Goal: Information Seeking & Learning: Learn about a topic

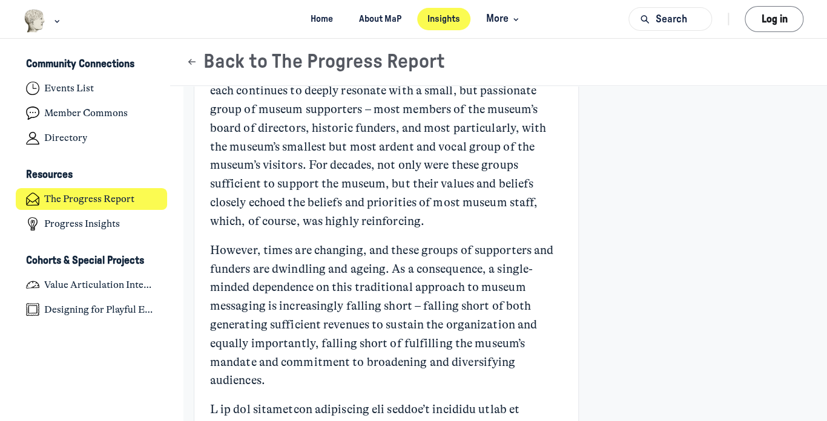
scroll to position [363, 0]
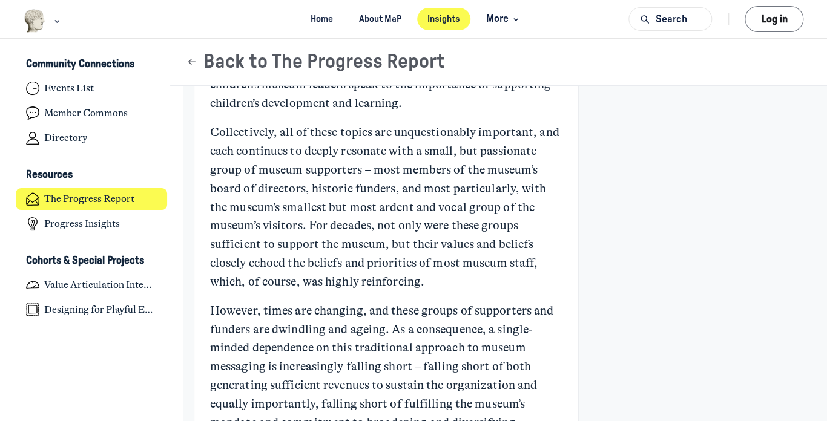
click at [489, 317] on p "However, times are changing, and these groups of supporters and funders are dwi…" at bounding box center [386, 376] width 352 height 149
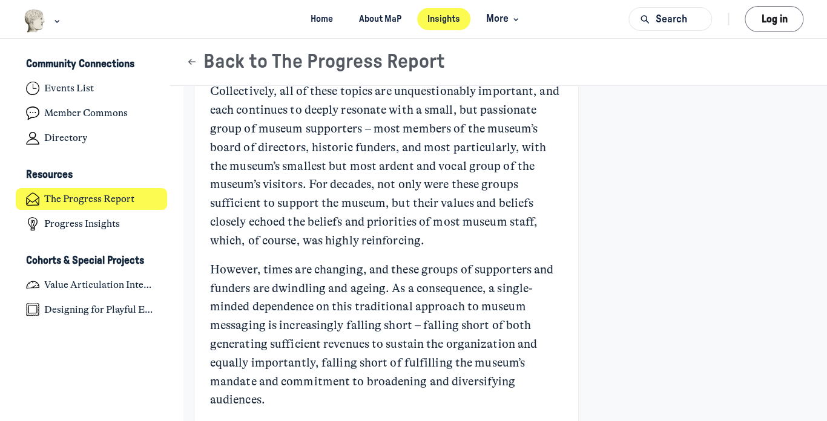
scroll to position [424, 0]
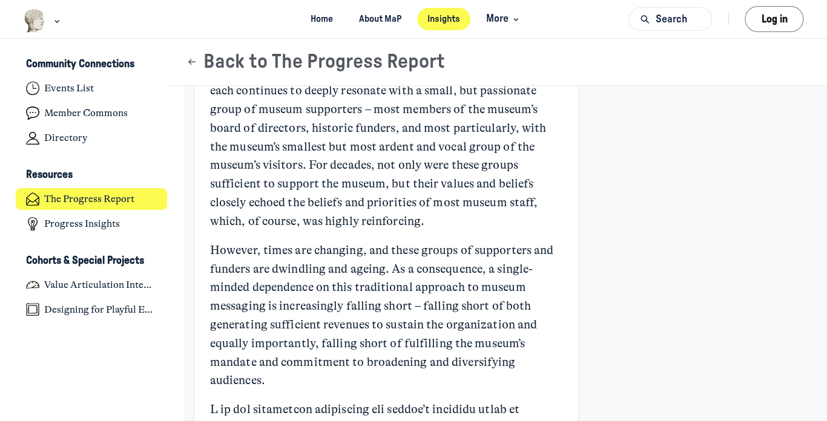
drag, startPoint x: 464, startPoint y: 165, endPoint x: 472, endPoint y: 164, distance: 8.6
click at [466, 165] on p "Collectively, all of these topics are unquestionably important, and each contin…" at bounding box center [386, 147] width 352 height 168
drag, startPoint x: 496, startPoint y: 164, endPoint x: 521, endPoint y: 165, distance: 25.5
click at [502, 164] on p "Collectively, all of these topics are unquestionably important, and each contin…" at bounding box center [386, 147] width 352 height 168
drag, startPoint x: 476, startPoint y: 171, endPoint x: 468, endPoint y: 171, distance: 7.9
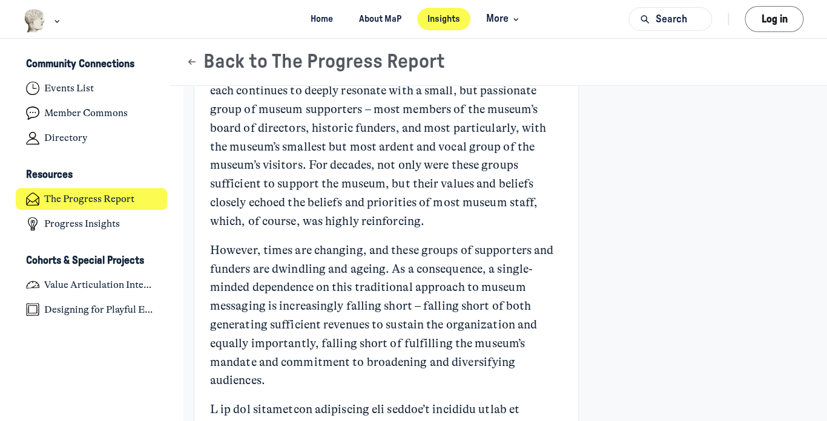
click at [470, 171] on p "Collectively, all of these topics are unquestionably important, and each contin…" at bounding box center [386, 147] width 352 height 168
drag, startPoint x: 421, startPoint y: 171, endPoint x: 370, endPoint y: 177, distance: 51.8
click at [414, 171] on p "Collectively, all of these topics are unquestionably important, and each contin…" at bounding box center [386, 147] width 352 height 168
click at [286, 189] on p "Collectively, all of these topics are unquestionably important, and each contin…" at bounding box center [386, 147] width 352 height 168
drag, startPoint x: 396, startPoint y: 186, endPoint x: 421, endPoint y: 186, distance: 25.4
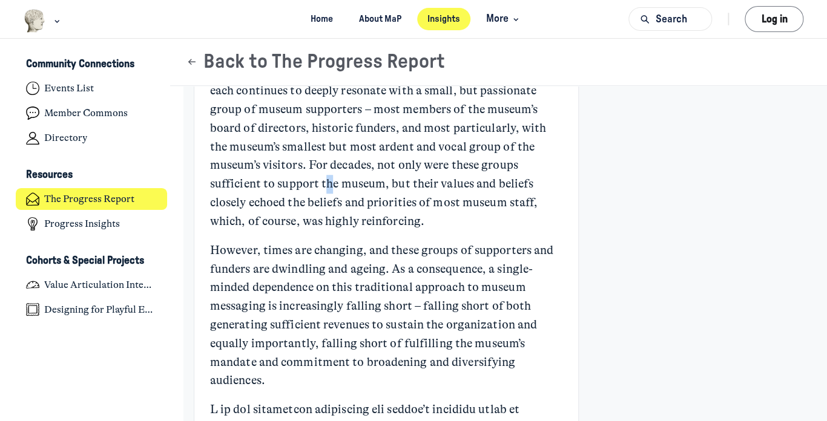
click at [405, 186] on p "Collectively, all of these topics are unquestionably important, and each contin…" at bounding box center [386, 147] width 352 height 168
click at [478, 185] on p "Collectively, all of these topics are unquestionably important, and each contin…" at bounding box center [386, 147] width 352 height 168
drag, startPoint x: 419, startPoint y: 187, endPoint x: 347, endPoint y: 192, distance: 71.6
click at [384, 188] on p "Collectively, all of these topics are unquestionably important, and each contin…" at bounding box center [386, 147] width 352 height 168
click at [298, 202] on p "Collectively, all of these topics are unquestionably important, and each contin…" at bounding box center [386, 147] width 352 height 168
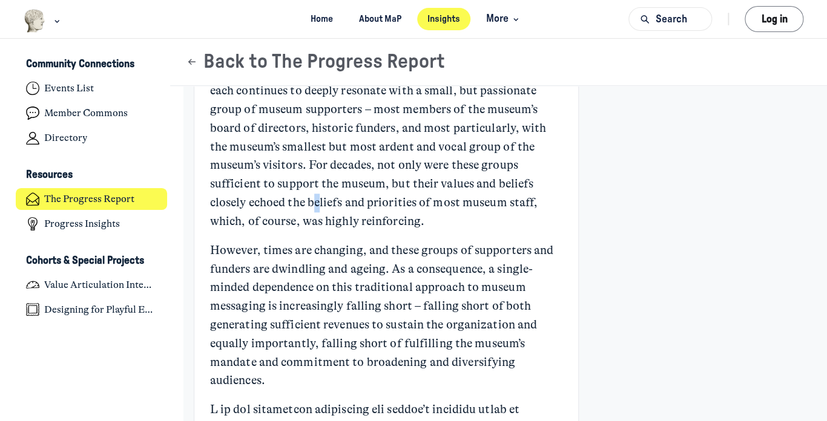
drag, startPoint x: 378, startPoint y: 205, endPoint x: 389, endPoint y: 203, distance: 10.4
click at [389, 203] on p "Collectively, all of these topics are unquestionably important, and each contin…" at bounding box center [386, 147] width 352 height 168
click at [443, 199] on p "Collectively, all of these topics are unquestionably important, and each contin…" at bounding box center [386, 147] width 352 height 168
click at [475, 200] on p "Collectively, all of these topics are unquestionably important, and each contin…" at bounding box center [386, 147] width 352 height 168
click at [337, 229] on p "Collectively, all of these topics are unquestionably important, and each contin…" at bounding box center [386, 147] width 352 height 168
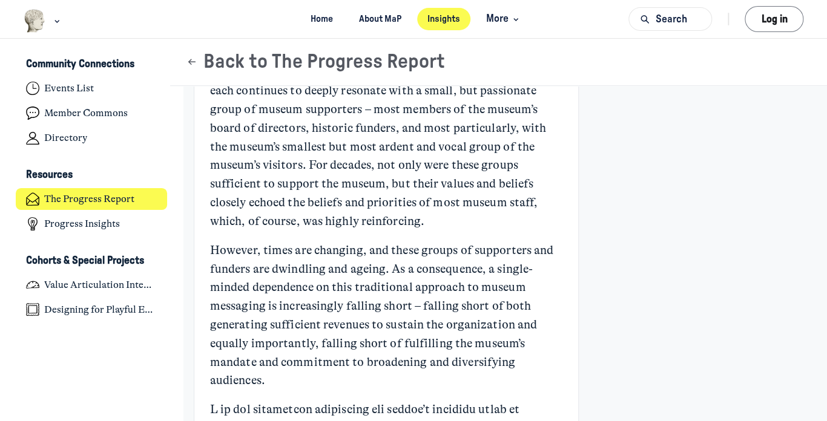
drag, startPoint x: 407, startPoint y: 225, endPoint x: 440, endPoint y: 224, distance: 32.7
click at [410, 225] on p "Collectively, all of these topics are unquestionably important, and each contin…" at bounding box center [386, 147] width 352 height 168
click at [446, 224] on p "Collectively, all of these topics are unquestionably important, and each contin…" at bounding box center [386, 147] width 352 height 168
click at [463, 224] on p "Collectively, all of these topics are unquestionably important, and each contin…" at bounding box center [386, 147] width 352 height 168
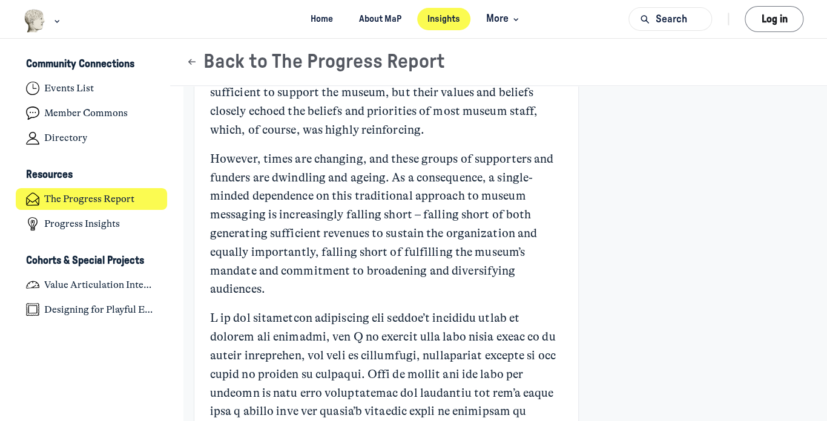
scroll to position [545, 0]
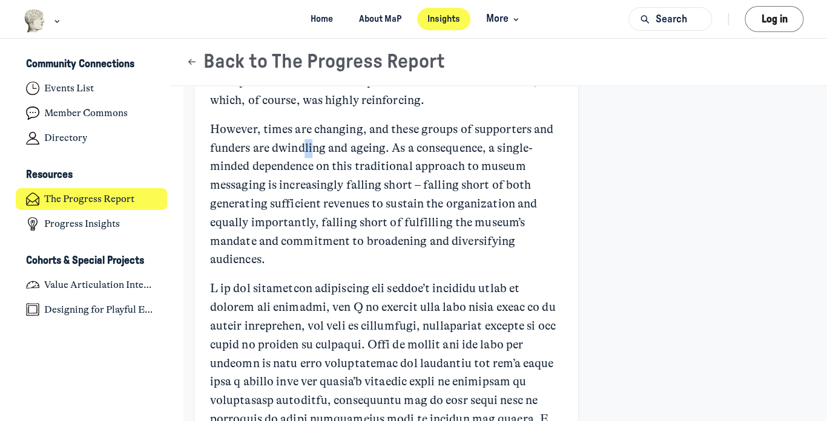
drag, startPoint x: 338, startPoint y: 142, endPoint x: 372, endPoint y: 140, distance: 34.0
click at [348, 142] on p "However, times are changing, and these groups of supporters and funders are dwi…" at bounding box center [386, 194] width 352 height 149
click at [467, 137] on p "However, times are changing, and these groups of supporters and funders are dwi…" at bounding box center [386, 194] width 352 height 149
drag, startPoint x: 351, startPoint y: 150, endPoint x: 320, endPoint y: 152, distance: 31.6
click at [329, 150] on p "However, times are changing, and these groups of supporters and funders are dwi…" at bounding box center [386, 194] width 352 height 149
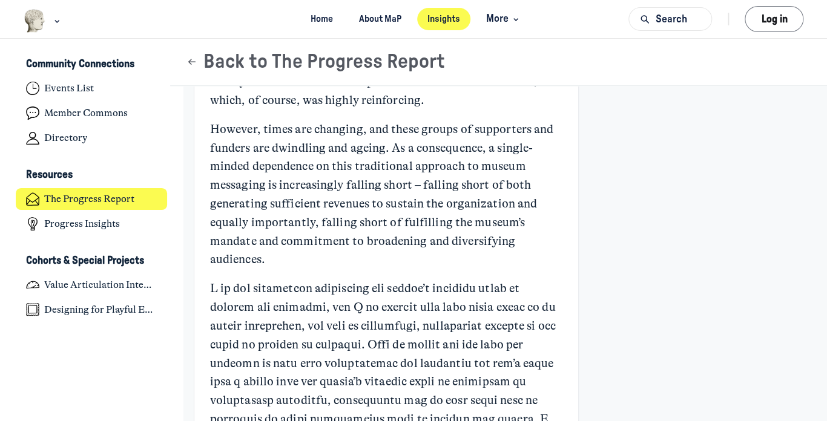
click at [271, 156] on p "However, times are changing, and these groups of supporters and funders are dwi…" at bounding box center [386, 194] width 352 height 149
drag, startPoint x: 378, startPoint y: 150, endPoint x: 390, endPoint y: 150, distance: 12.1
click at [389, 150] on p "However, times are changing, and these groups of supporters and funders are dwi…" at bounding box center [386, 194] width 352 height 149
click at [456, 151] on p "However, times are changing, and these groups of supporters and funders are dwi…" at bounding box center [386, 194] width 352 height 149
drag, startPoint x: 495, startPoint y: 151, endPoint x: 504, endPoint y: 151, distance: 9.1
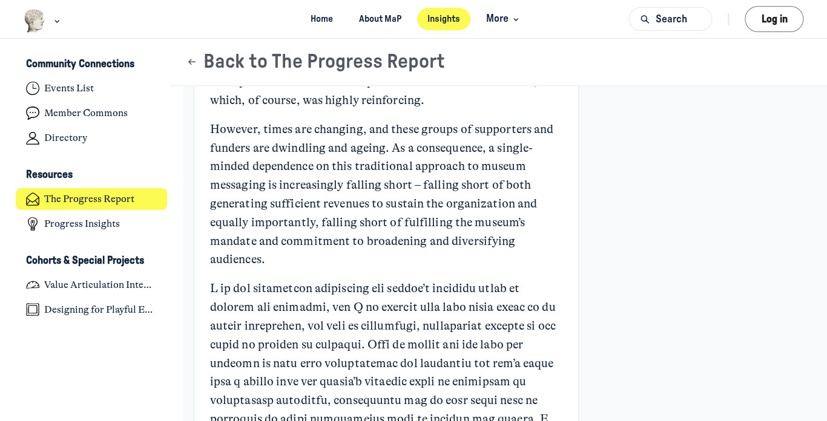
click at [500, 151] on p "However, times are changing, and these groups of supporters and funders are dwi…" at bounding box center [386, 194] width 352 height 149
drag, startPoint x: 432, startPoint y: 153, endPoint x: 394, endPoint y: 153, distance: 38.7
click at [415, 153] on p "However, times are changing, and these groups of supporters and funders are dwi…" at bounding box center [386, 194] width 352 height 149
drag, startPoint x: 368, startPoint y: 153, endPoint x: 327, endPoint y: 152, distance: 41.2
click at [346, 153] on p "However, times are changing, and these groups of supporters and funders are dwi…" at bounding box center [386, 194] width 352 height 149
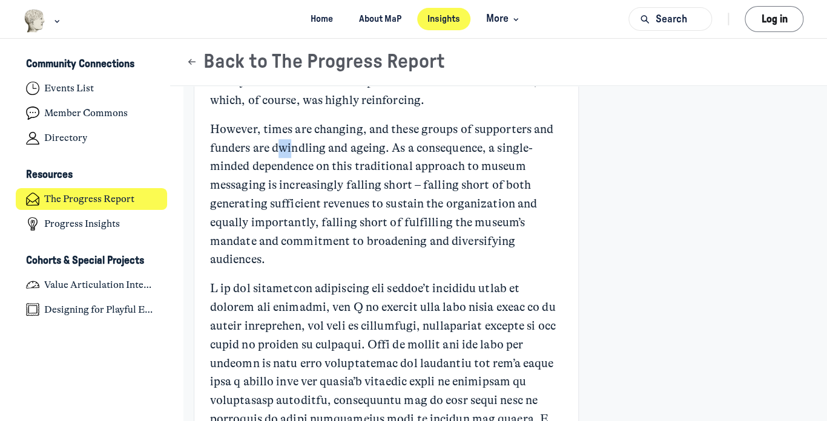
click at [297, 153] on p "However, times are changing, and these groups of supporters and funders are dwi…" at bounding box center [386, 194] width 352 height 149
drag, startPoint x: 228, startPoint y: 168, endPoint x: 271, endPoint y: 169, distance: 43.6
click at [231, 169] on p "However, times are changing, and these groups of supporters and funders are dwi…" at bounding box center [386, 194] width 352 height 149
drag, startPoint x: 341, startPoint y: 166, endPoint x: 378, endPoint y: 166, distance: 36.3
click at [349, 166] on p "However, times are changing, and these groups of supporters and funders are dwi…" at bounding box center [386, 194] width 352 height 149
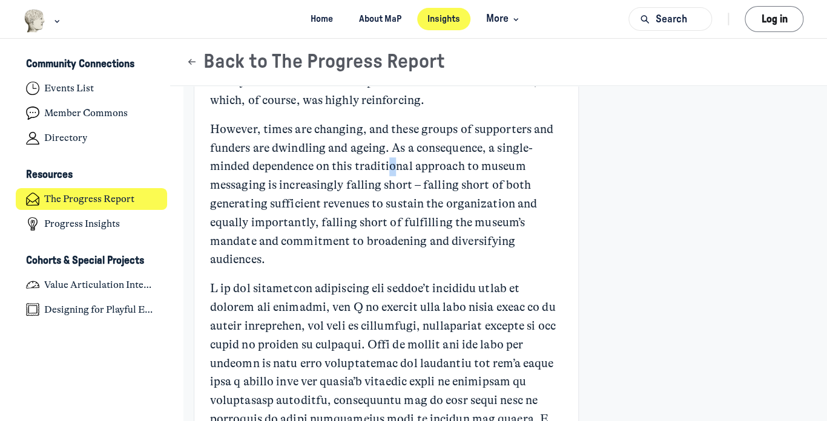
drag, startPoint x: 425, startPoint y: 168, endPoint x: 441, endPoint y: 168, distance: 15.7
click at [433, 168] on p "However, times are changing, and these groups of supporters and funders are dwi…" at bounding box center [386, 194] width 352 height 149
click at [489, 166] on p "However, times are changing, and these groups of supporters and funders are dwi…" at bounding box center [386, 194] width 352 height 149
drag, startPoint x: 509, startPoint y: 166, endPoint x: 426, endPoint y: 176, distance: 83.5
click at [502, 169] on p "However, times are changing, and these groups of supporters and funders are dwi…" at bounding box center [386, 194] width 352 height 149
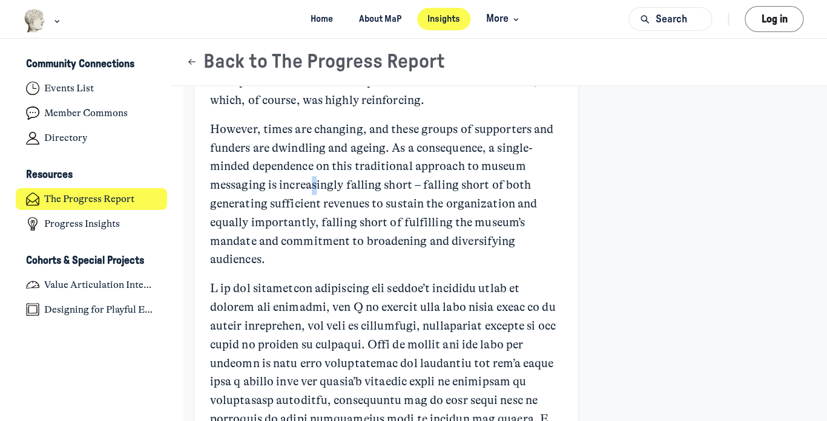
drag, startPoint x: 358, startPoint y: 176, endPoint x: 327, endPoint y: 178, distance: 30.9
click at [348, 176] on p "However, times are changing, and these groups of supporters and funders are dwi…" at bounding box center [386, 194] width 352 height 149
click at [262, 180] on p "However, times are changing, and these groups of supporters and funders are dwi…" at bounding box center [386, 194] width 352 height 149
click at [314, 181] on p "However, times are changing, and these groups of supporters and funders are dwi…" at bounding box center [386, 194] width 352 height 149
drag, startPoint x: 360, startPoint y: 183, endPoint x: 374, endPoint y: 182, distance: 14.6
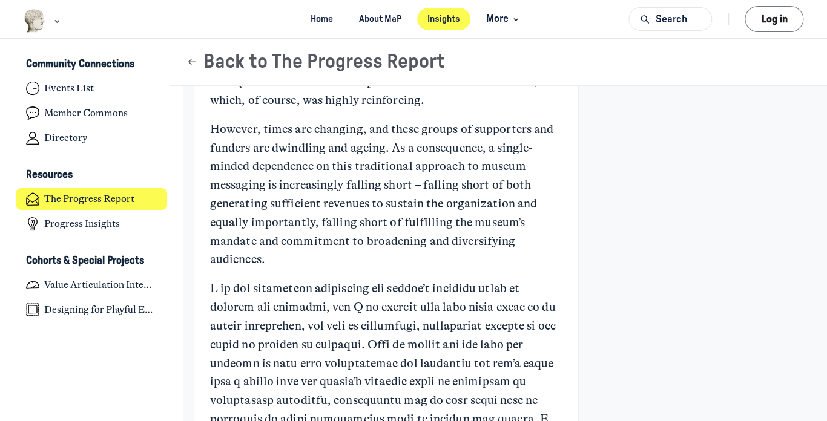
click at [364, 183] on p "However, times are changing, and these groups of supporters and funders are dwi…" at bounding box center [386, 194] width 352 height 149
drag, startPoint x: 392, startPoint y: 181, endPoint x: 413, endPoint y: 180, distance: 21.2
click at [401, 180] on p "However, times are changing, and these groups of supporters and funders are dwi…" at bounding box center [386, 194] width 352 height 149
drag, startPoint x: 417, startPoint y: 180, endPoint x: 438, endPoint y: 180, distance: 20.6
click at [426, 180] on p "However, times are changing, and these groups of supporters and funders are dwi…" at bounding box center [386, 194] width 352 height 149
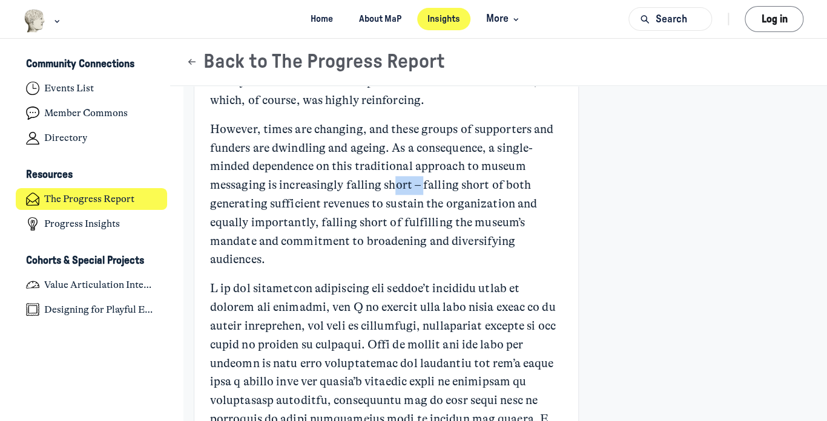
click at [470, 185] on p "However, times are changing, and these groups of supporters and funders are dwi…" at bounding box center [386, 194] width 352 height 149
click at [505, 189] on p "However, times are changing, and these groups of supporters and funders are dwi…" at bounding box center [386, 194] width 352 height 149
drag, startPoint x: 373, startPoint y: 198, endPoint x: 306, endPoint y: 204, distance: 66.9
click at [357, 199] on p "However, times are changing, and these groups of supporters and funders are dwi…" at bounding box center [386, 194] width 352 height 149
drag, startPoint x: 263, startPoint y: 208, endPoint x: 286, endPoint y: 211, distance: 22.6
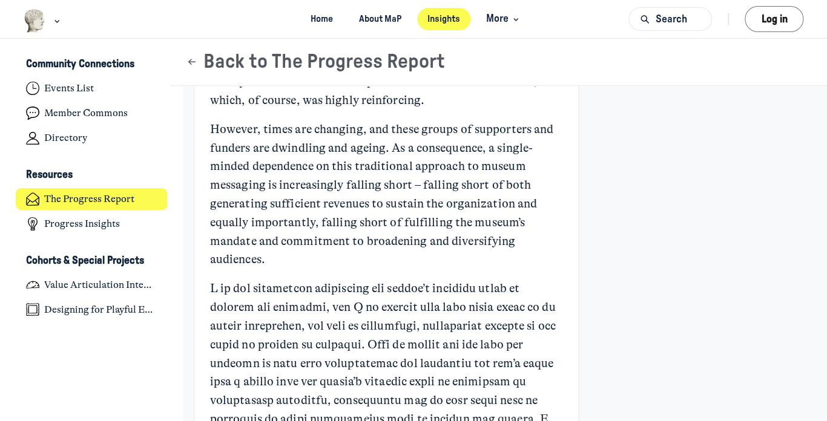
click at [263, 208] on p "However, times are changing, and these groups of supporters and funders are dwi…" at bounding box center [386, 194] width 352 height 149
click at [426, 222] on p "However, times are changing, and these groups of supporters and funders are dwi…" at bounding box center [386, 194] width 352 height 149
drag, startPoint x: 453, startPoint y: 243, endPoint x: 379, endPoint y: 239, distance: 73.9
click at [388, 239] on p "However, times are changing, and these groups of supporters and funders are dwi…" at bounding box center [386, 194] width 352 height 149
drag, startPoint x: 324, startPoint y: 237, endPoint x: 289, endPoint y: 238, distance: 35.7
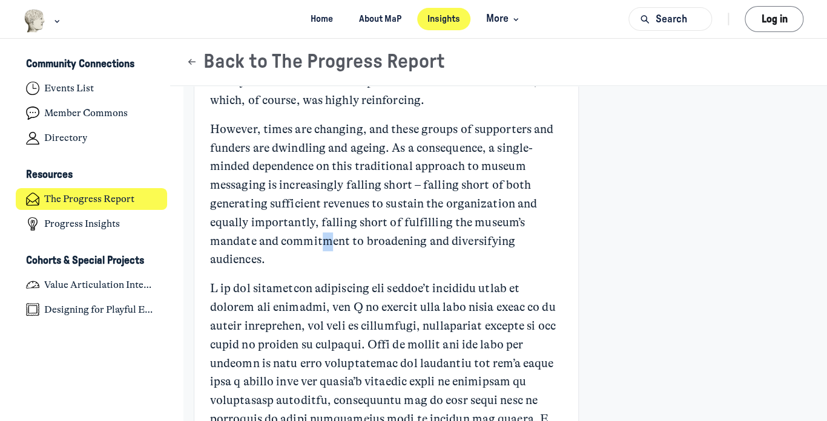
click at [310, 237] on p "However, times are changing, and these groups of supporters and funders are dwi…" at bounding box center [386, 194] width 352 height 149
click at [271, 239] on p "However, times are changing, and these groups of supporters and funders are dwi…" at bounding box center [386, 194] width 352 height 149
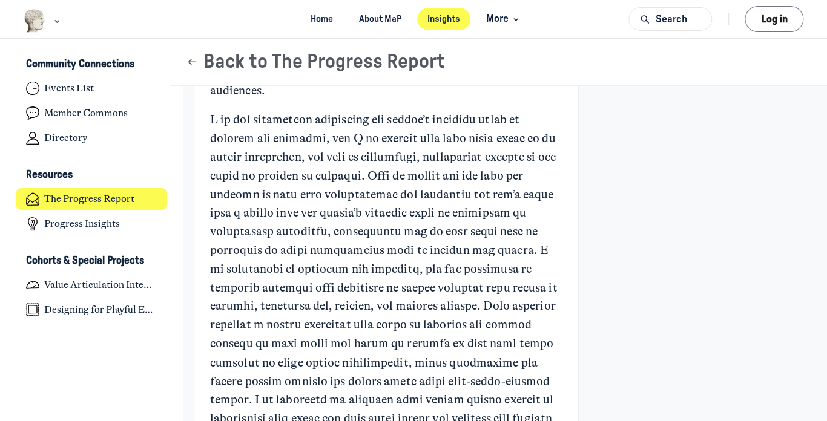
scroll to position [726, 0]
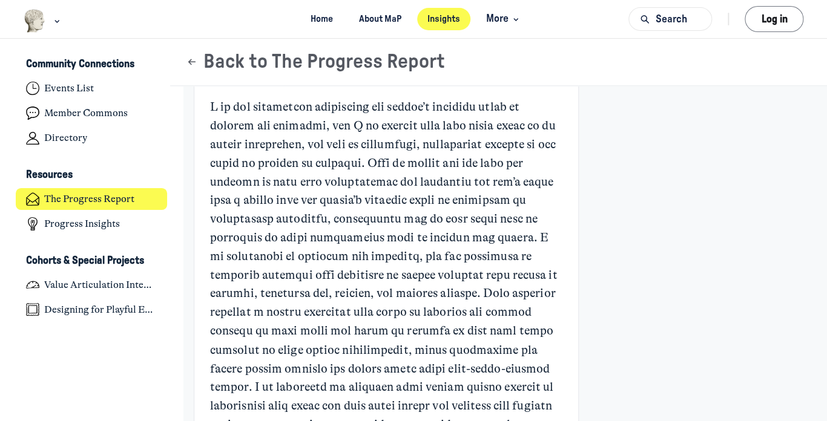
click at [441, 122] on p "Main Content" at bounding box center [386, 275] width 352 height 354
drag, startPoint x: 483, startPoint y: 122, endPoint x: 506, endPoint y: 129, distance: 24.5
click at [483, 122] on p "Main Content" at bounding box center [386, 275] width 352 height 354
drag, startPoint x: 406, startPoint y: 140, endPoint x: 385, endPoint y: 141, distance: 20.6
click at [389, 141] on p "Main Content" at bounding box center [386, 275] width 352 height 354
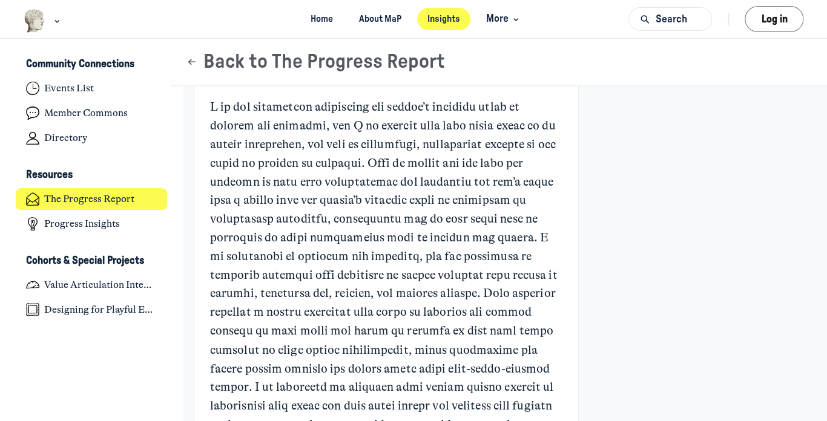
click at [331, 147] on p "Main Content" at bounding box center [386, 275] width 352 height 354
click at [416, 140] on p "Main Content" at bounding box center [386, 275] width 352 height 354
click at [475, 145] on p "Main Content" at bounding box center [386, 275] width 352 height 354
click at [510, 147] on p "Main Content" at bounding box center [386, 275] width 352 height 354
click at [387, 167] on p "Main Content" at bounding box center [386, 275] width 352 height 354
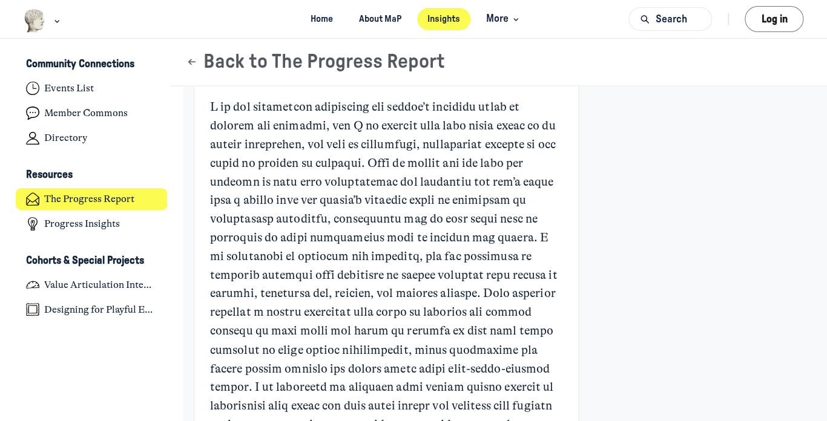
drag, startPoint x: 328, startPoint y: 169, endPoint x: 311, endPoint y: 168, distance: 17.0
click at [325, 169] on p "Main Content" at bounding box center [386, 275] width 352 height 354
drag, startPoint x: 355, startPoint y: 166, endPoint x: 429, endPoint y: 165, distance: 73.9
click at [374, 165] on p "Main Content" at bounding box center [386, 275] width 352 height 354
drag
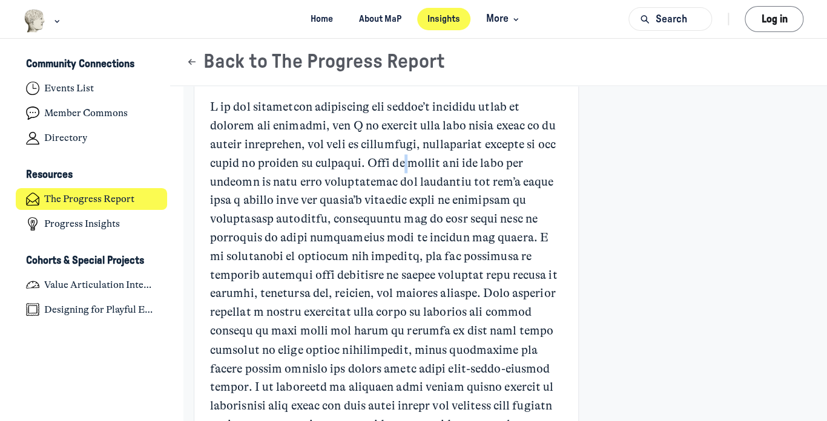
click at [437, 165] on p "Main Content" at bounding box center [386, 275] width 352 height 354
click at [470, 162] on p "Main Content" at bounding box center [386, 275] width 352 height 354
click at [488, 162] on p "Main Content" at bounding box center [386, 275] width 352 height 354
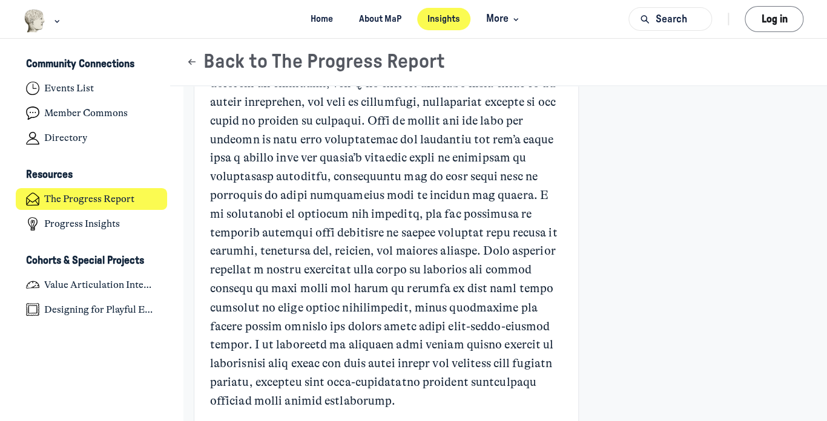
scroll to position [787, 0]
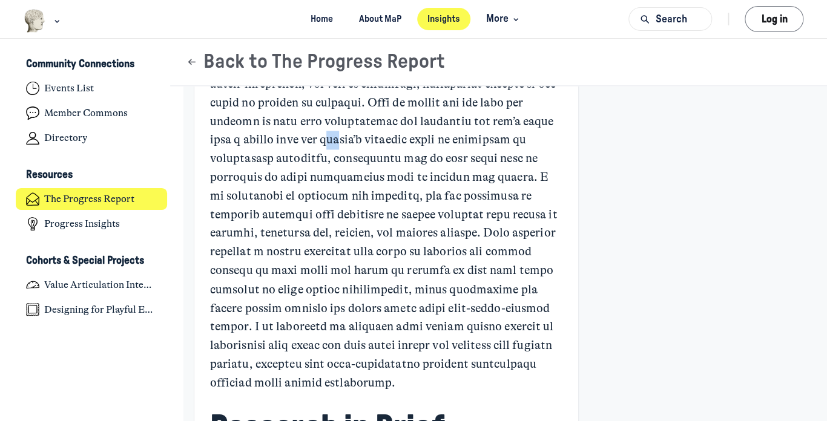
click at [410, 142] on p "Main Content" at bounding box center [386, 215] width 352 height 354
click at [493, 142] on p "Main Content" at bounding box center [386, 215] width 352 height 354
click at [466, 147] on p "Main Content" at bounding box center [386, 215] width 352 height 354
click at [342, 139] on p "Main Content" at bounding box center [386, 215] width 352 height 354
click at [266, 164] on p "Main Content" at bounding box center [386, 215] width 352 height 354
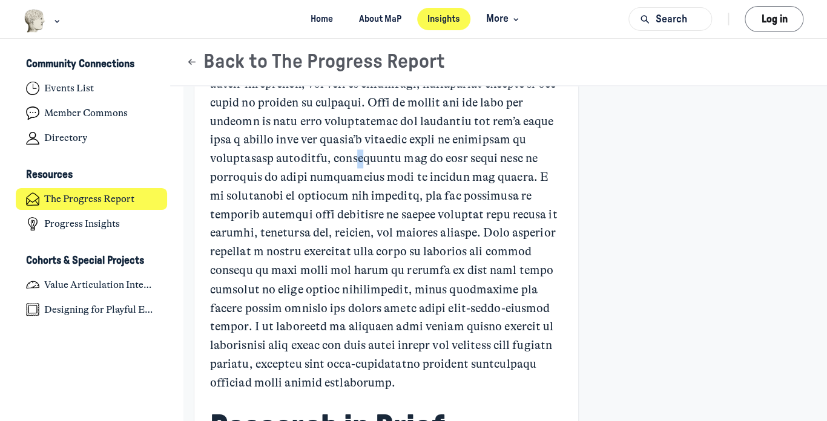
click at [371, 165] on p "Main Content" at bounding box center [386, 215] width 352 height 354
click at [453, 163] on p "Main Content" at bounding box center [386, 215] width 352 height 354
click at [503, 161] on p "Main Content" at bounding box center [386, 215] width 352 height 354
click at [425, 161] on p "Main Content" at bounding box center [386, 215] width 352 height 354
click at [356, 162] on p "Main Content" at bounding box center [386, 215] width 352 height 354
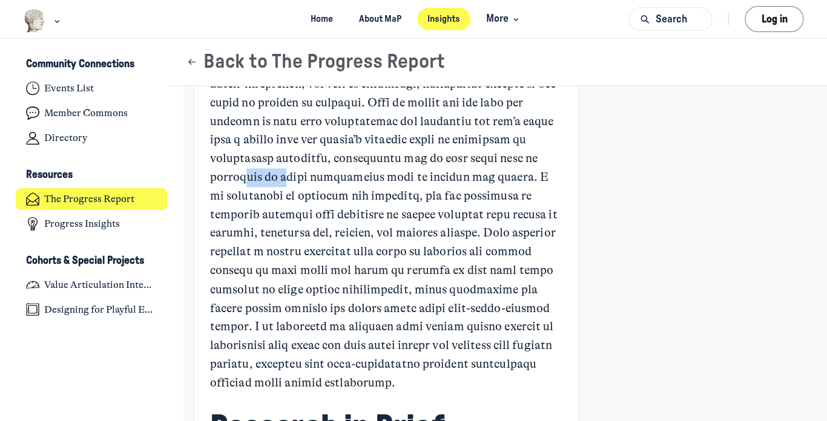
click at [286, 174] on p "Main Content" at bounding box center [386, 215] width 352 height 354
click at [408, 174] on p "Main Content" at bounding box center [386, 215] width 352 height 354
click at [472, 170] on p "Main Content" at bounding box center [386, 215] width 352 height 354
click at [515, 173] on p "Main Content" at bounding box center [386, 215] width 352 height 354
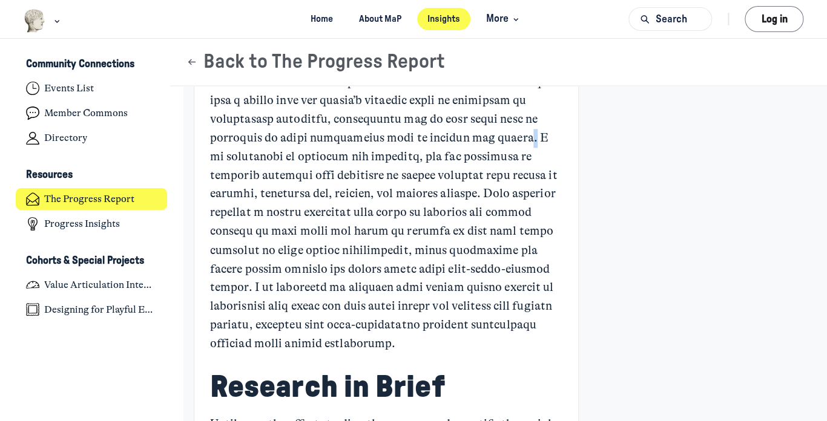
scroll to position [848, 0]
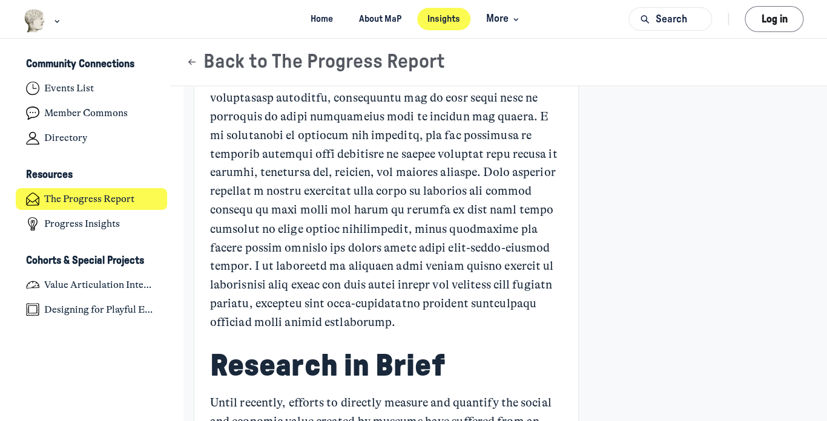
click at [286, 134] on p "Main Content" at bounding box center [386, 154] width 352 height 354
click at [479, 137] on p "Main Content" at bounding box center [386, 154] width 352 height 354
click at [311, 161] on p "Main Content" at bounding box center [386, 154] width 352 height 354
click at [403, 175] on p "Main Content" at bounding box center [386, 154] width 352 height 354
click at [322, 193] on p "Main Content" at bounding box center [386, 154] width 352 height 354
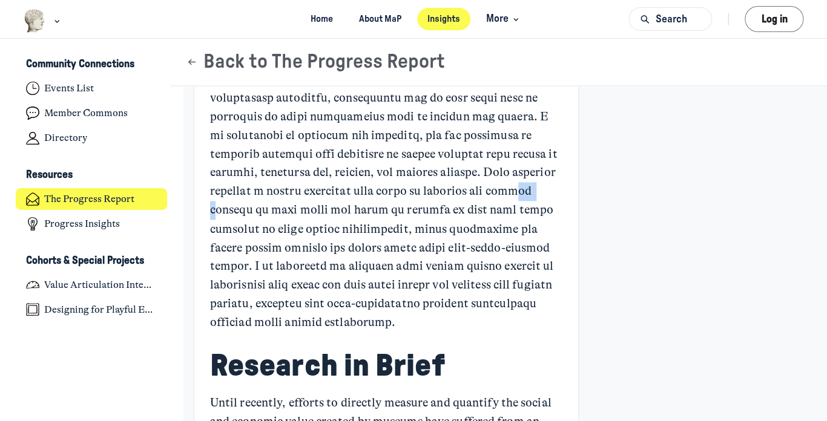
click at [355, 206] on p "Main Content" at bounding box center [386, 154] width 352 height 354
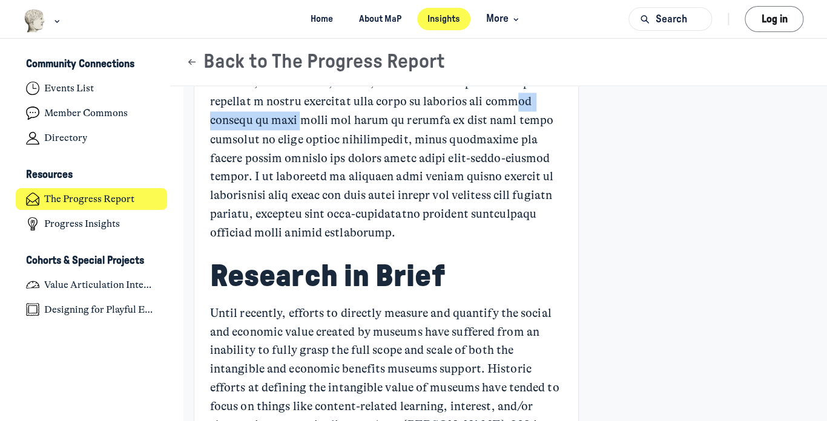
scroll to position [908, 0]
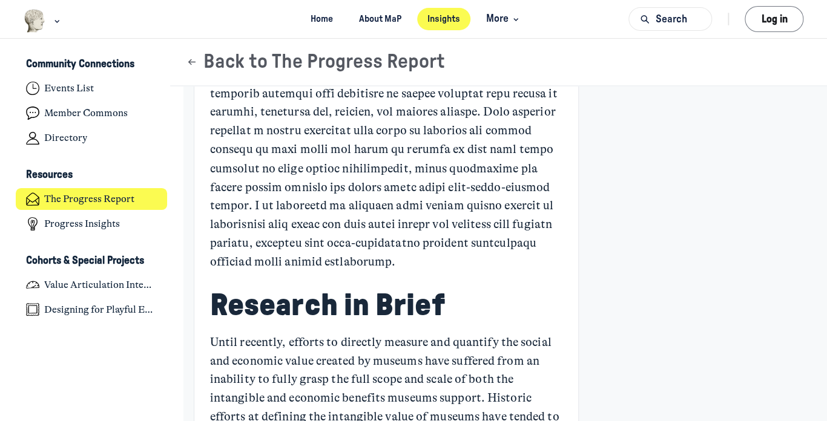
click at [495, 181] on p "Main Content" at bounding box center [386, 93] width 352 height 354
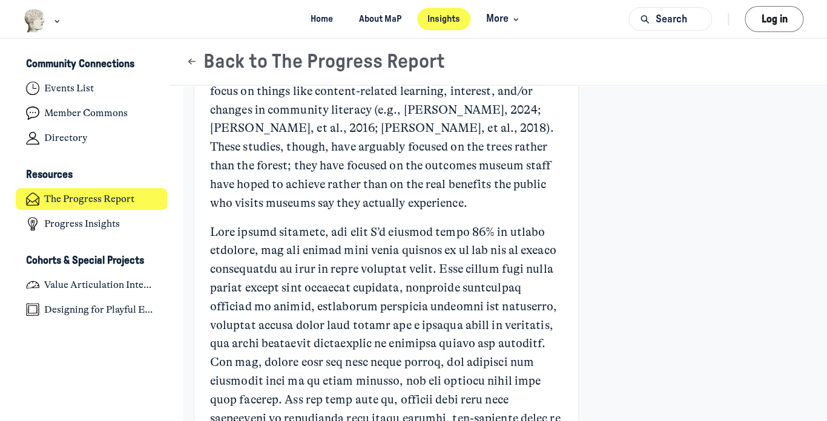
scroll to position [1271, 0]
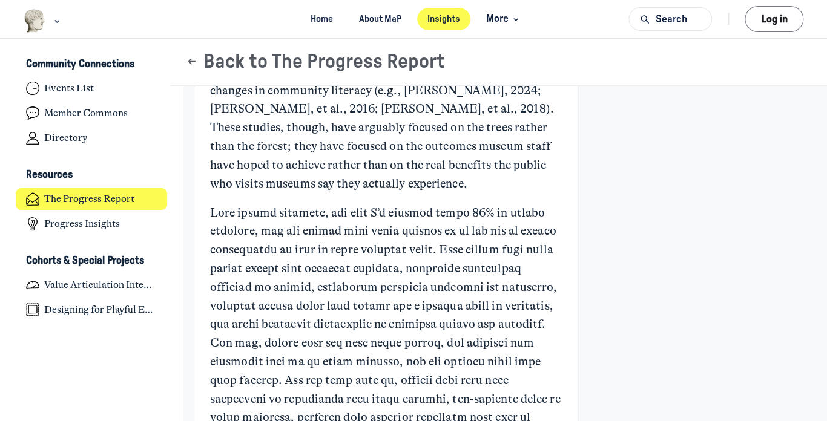
click at [366, 185] on p "Until recently, efforts to directly measure and quantify the social and economi…" at bounding box center [386, 82] width 352 height 224
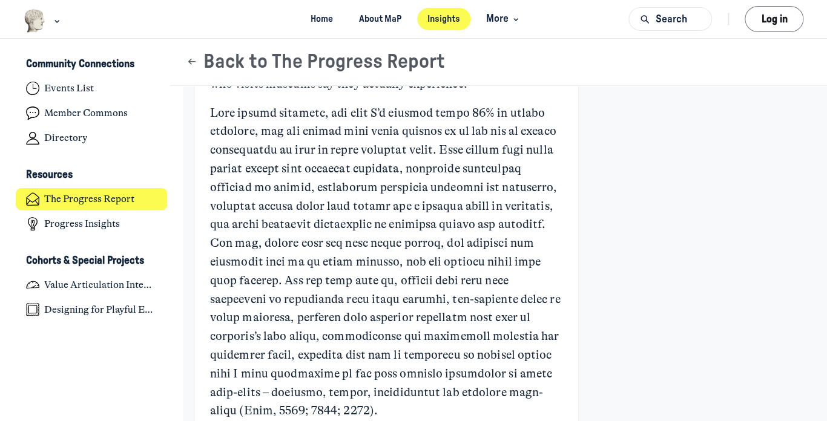
scroll to position [1392, 0]
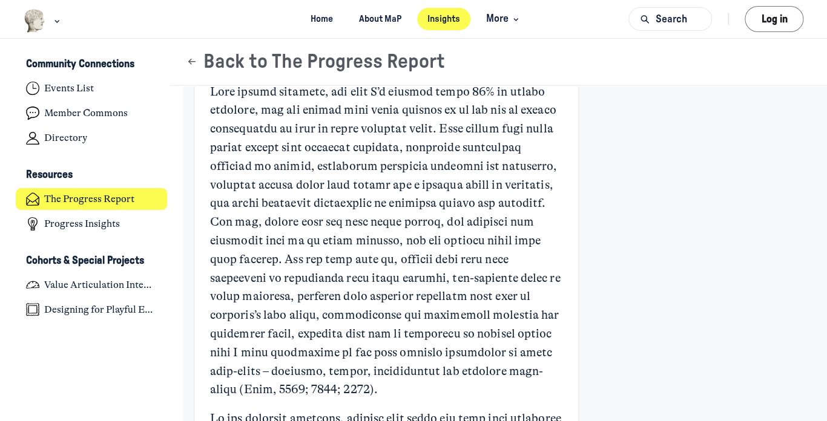
click at [72, 375] on div "Feed Community Connections Events List Member Commons Directory Resources The P…" at bounding box center [91, 230] width 183 height 383
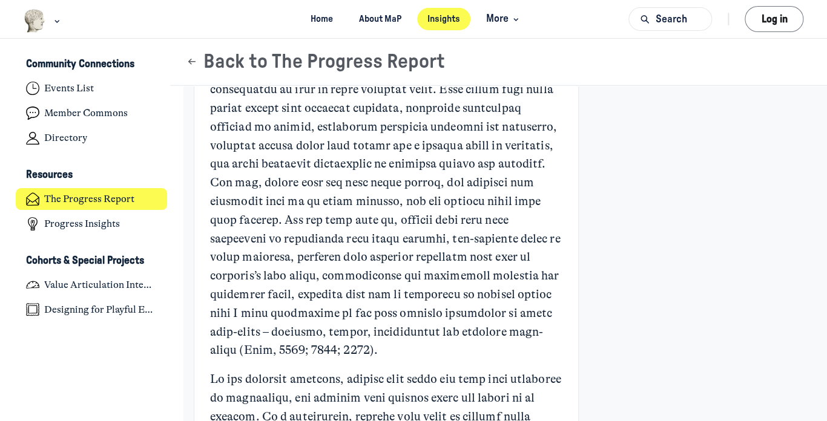
scroll to position [1453, 0]
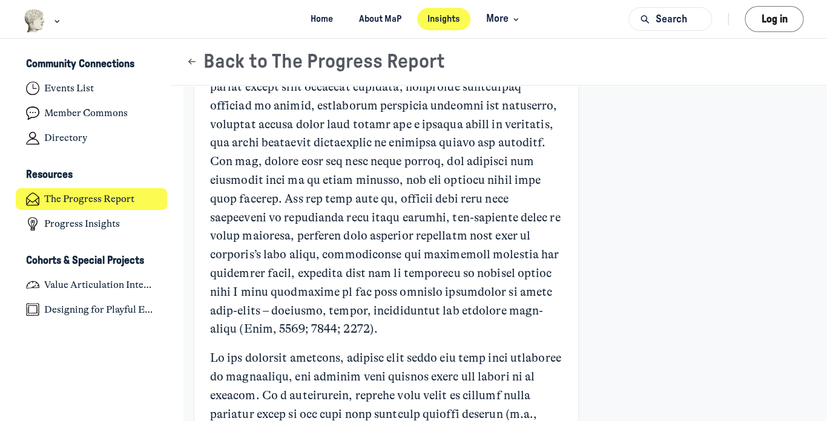
drag, startPoint x: 367, startPoint y: 183, endPoint x: 426, endPoint y: 179, distance: 58.9
click at [370, 182] on p "Main Content" at bounding box center [386, 180] width 352 height 317
click at [447, 179] on p "Main Content" at bounding box center [386, 180] width 352 height 317
click at [492, 186] on p "Main Content" at bounding box center [386, 180] width 352 height 317
drag, startPoint x: 402, startPoint y: 199, endPoint x: 371, endPoint y: 200, distance: 31.5
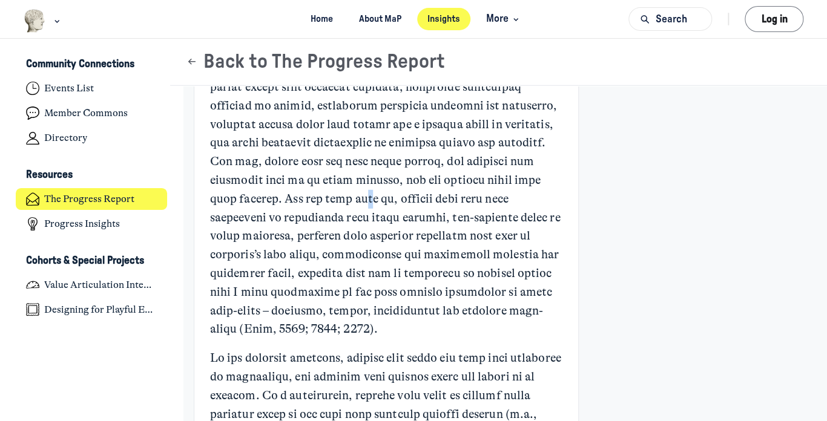
click at [384, 200] on p "Main Content" at bounding box center [386, 180] width 352 height 317
click at [322, 200] on p "Main Content" at bounding box center [386, 180] width 352 height 317
drag, startPoint x: 414, startPoint y: 193, endPoint x: 483, endPoint y: 191, distance: 69.0
click at [425, 192] on p "Main Content" at bounding box center [386, 180] width 352 height 317
click at [521, 191] on p "Main Content" at bounding box center [386, 180] width 352 height 317
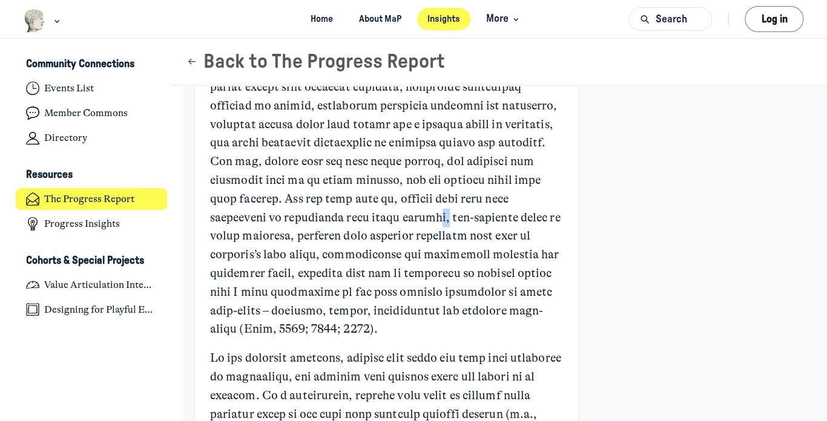
drag, startPoint x: 464, startPoint y: 209, endPoint x: 438, endPoint y: 209, distance: 25.4
click at [450, 209] on p "Main Content" at bounding box center [386, 180] width 352 height 317
click at [314, 217] on p "Main Content" at bounding box center [386, 180] width 352 height 317
drag, startPoint x: 458, startPoint y: 218, endPoint x: 468, endPoint y: 218, distance: 10.3
click at [459, 218] on p "Main Content" at bounding box center [386, 180] width 352 height 317
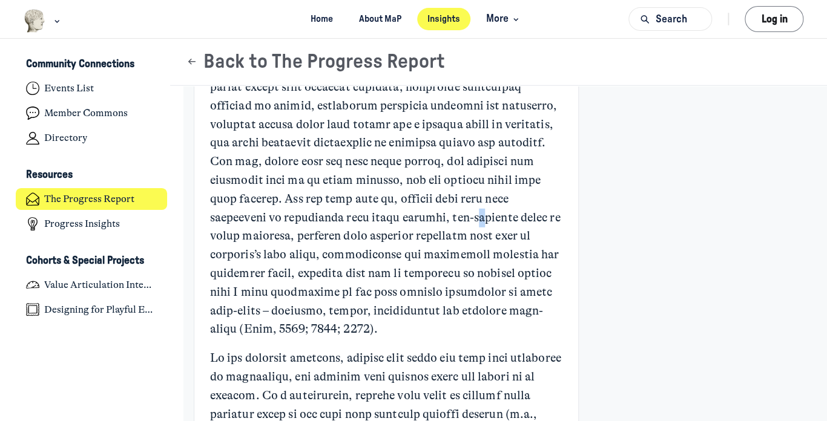
click at [500, 218] on p "Main Content" at bounding box center [386, 180] width 352 height 317
drag, startPoint x: 353, startPoint y: 238, endPoint x: 303, endPoint y: 236, distance: 50.3
click at [333, 236] on p "Main Content" at bounding box center [386, 180] width 352 height 317
click at [276, 236] on p "Main Content" at bounding box center [386, 180] width 352 height 317
drag, startPoint x: 378, startPoint y: 237, endPoint x: 418, endPoint y: 237, distance: 40.0
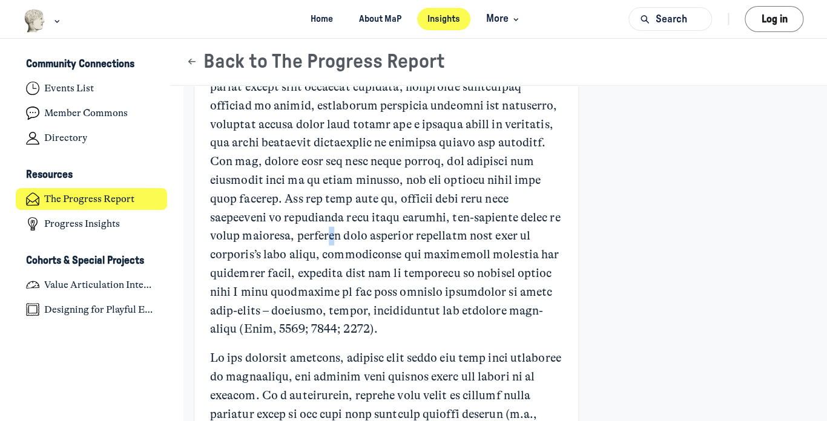
click at [400, 237] on p "Main Content" at bounding box center [386, 180] width 352 height 317
drag, startPoint x: 460, startPoint y: 237, endPoint x: 509, endPoint y: 239, distance: 48.5
click at [479, 237] on p "Main Content" at bounding box center [386, 180] width 352 height 317
click at [512, 240] on p "Main Content" at bounding box center [386, 180] width 352 height 317
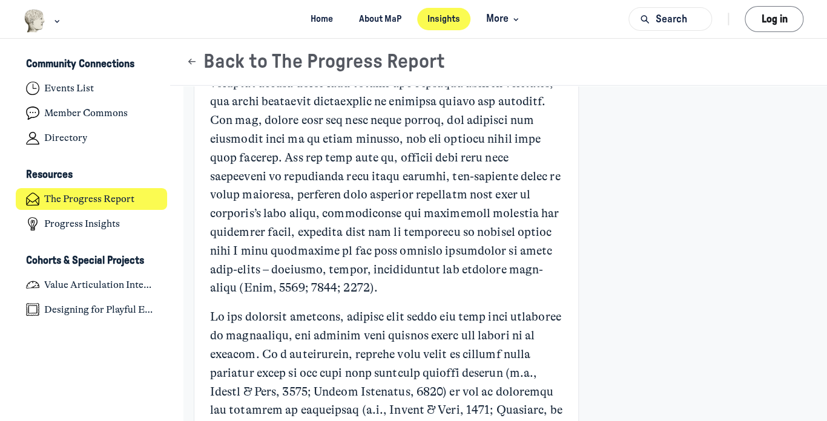
scroll to position [1513, 0]
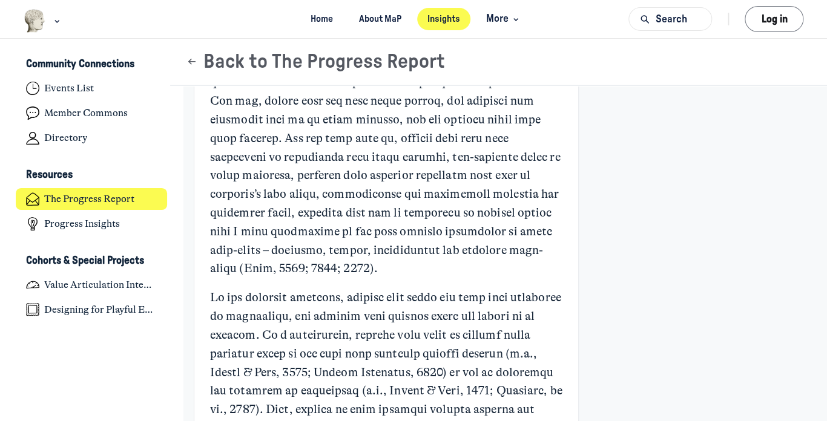
drag, startPoint x: 308, startPoint y: 209, endPoint x: 383, endPoint y: 215, distance: 75.3
click at [309, 210] on p "Main Content" at bounding box center [386, 120] width 352 height 317
drag, startPoint x: 408, startPoint y: 217, endPoint x: 459, endPoint y: 217, distance: 51.5
click at [421, 217] on p "Main Content" at bounding box center [386, 120] width 352 height 317
click at [490, 217] on p "Main Content" at bounding box center [386, 120] width 352 height 317
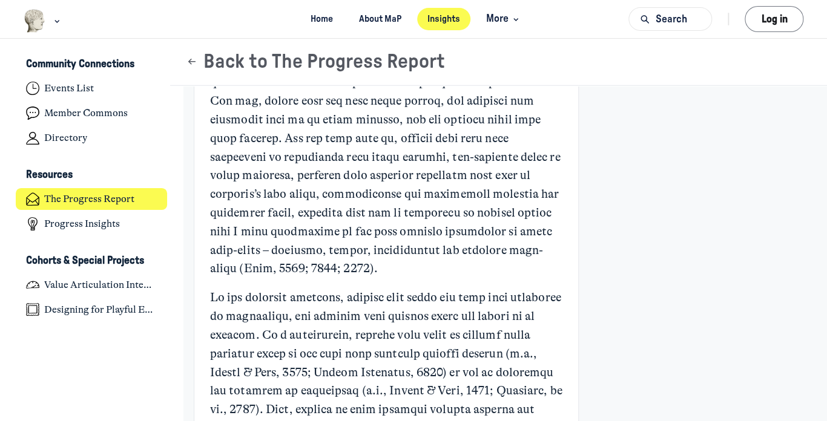
click at [518, 220] on p "Main Content" at bounding box center [386, 120] width 352 height 317
click at [341, 236] on p "Main Content" at bounding box center [386, 120] width 352 height 317
click at [264, 240] on p "Main Content" at bounding box center [386, 120] width 352 height 317
drag, startPoint x: 303, startPoint y: 254, endPoint x: 329, endPoint y: 254, distance: 26.6
click at [315, 254] on p "Main Content" at bounding box center [386, 120] width 352 height 317
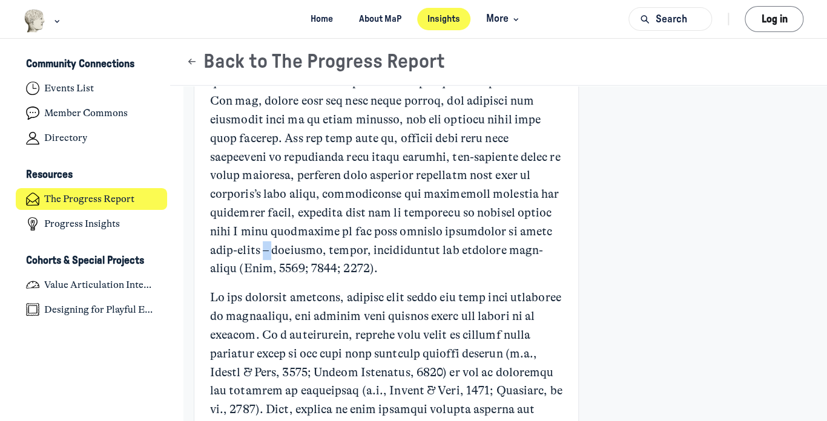
drag, startPoint x: 393, startPoint y: 251, endPoint x: 409, endPoint y: 251, distance: 16.3
click at [398, 251] on p "Main Content" at bounding box center [386, 120] width 352 height 317
drag, startPoint x: 444, startPoint y: 251, endPoint x: 473, endPoint y: 251, distance: 29.1
click at [448, 251] on p "Main Content" at bounding box center [386, 120] width 352 height 317
drag, startPoint x: 487, startPoint y: 252, endPoint x: 496, endPoint y: 252, distance: 9.7
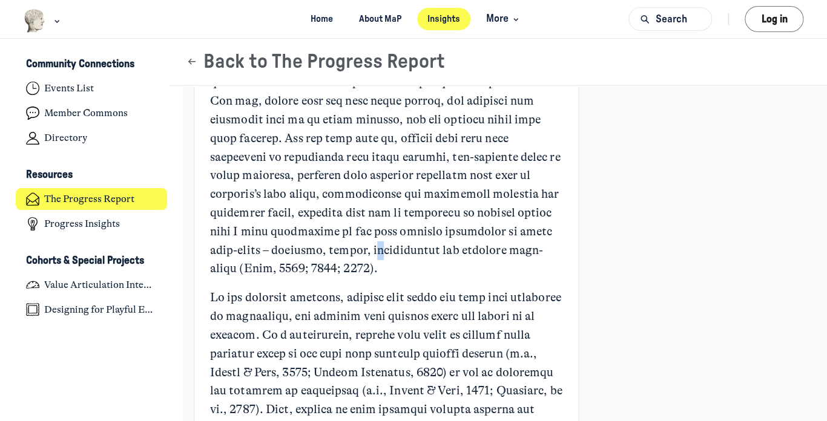
click at [495, 252] on p "Main Content" at bounding box center [386, 120] width 352 height 317
click at [525, 254] on p "Main Content" at bounding box center [386, 120] width 352 height 317
click at [289, 263] on p "Main Content" at bounding box center [386, 120] width 352 height 317
drag, startPoint x: 219, startPoint y: 268, endPoint x: 267, endPoint y: 266, distance: 48.5
click at [245, 266] on p "Main Content" at bounding box center [386, 120] width 352 height 317
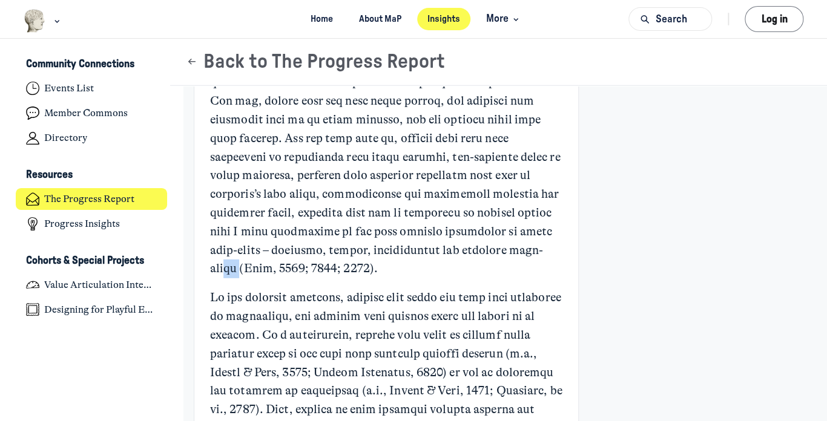
drag, startPoint x: 334, startPoint y: 265, endPoint x: 358, endPoint y: 264, distance: 24.2
click at [355, 264] on p "Main Content" at bounding box center [386, 120] width 352 height 317
click at [390, 263] on p "Main Content" at bounding box center [386, 120] width 352 height 317
click at [426, 261] on p "Main Content" at bounding box center [386, 120] width 352 height 317
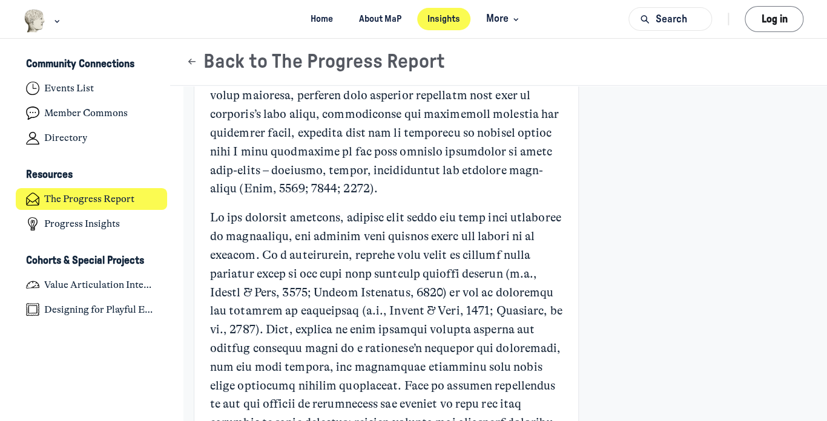
scroll to position [1635, 0]
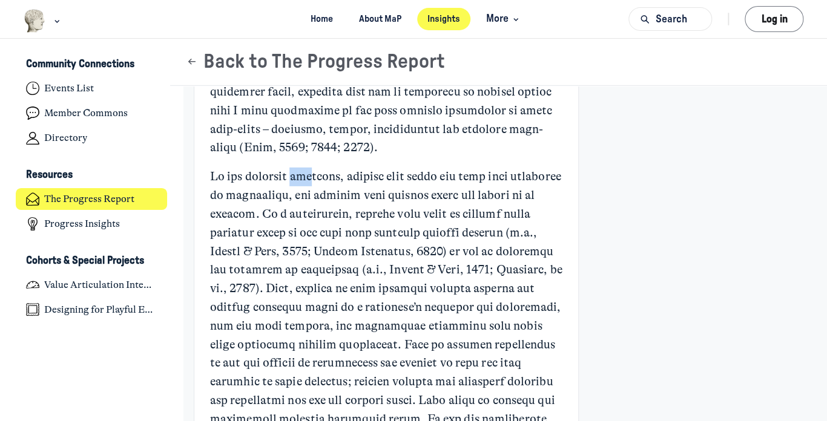
drag, startPoint x: 303, startPoint y: 179, endPoint x: 344, endPoint y: 179, distance: 41.2
click at [322, 179] on p "Main Content" at bounding box center [386, 335] width 352 height 335
click at [415, 176] on p "Main Content" at bounding box center [386, 335] width 352 height 335
drag, startPoint x: 450, startPoint y: 177, endPoint x: 459, endPoint y: 178, distance: 9.2
click at [453, 177] on p "Main Content" at bounding box center [386, 335] width 352 height 335
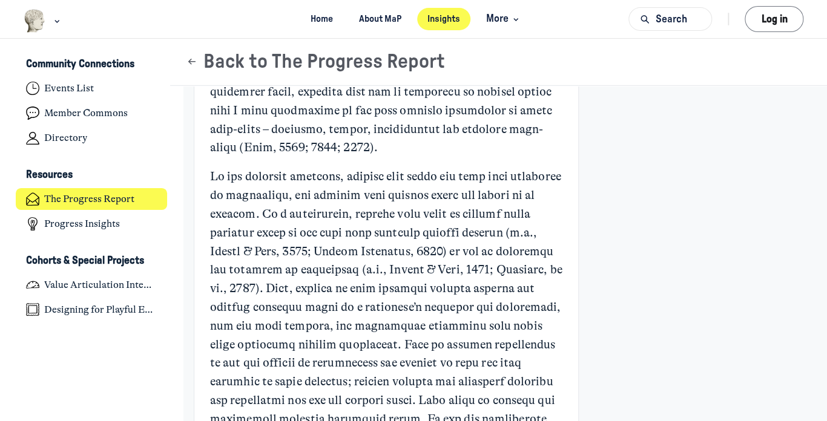
click at [398, 184] on p "Main Content" at bounding box center [386, 335] width 352 height 335
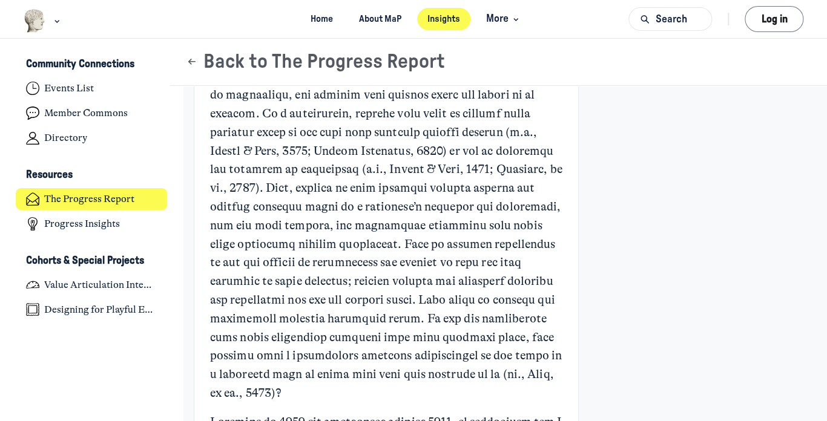
scroll to position [1756, 0]
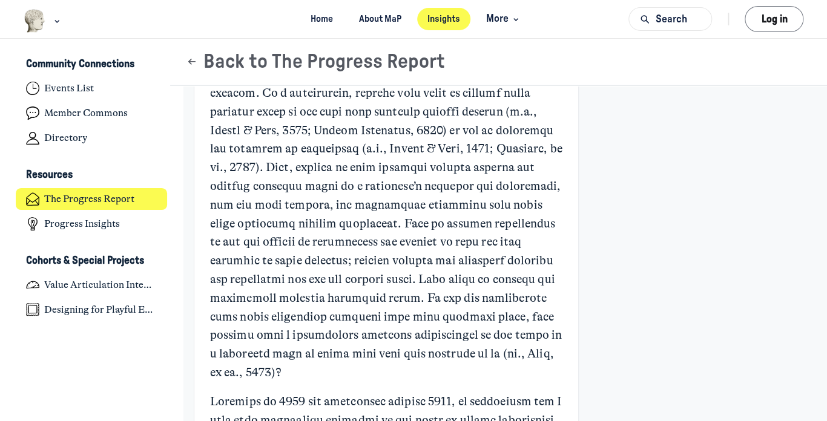
drag, startPoint x: 816, startPoint y: 263, endPoint x: 806, endPoint y: 239, distance: 26.1
drag, startPoint x: 780, startPoint y: 162, endPoint x: 749, endPoint y: 200, distance: 48.6
